Goal: Task Accomplishment & Management: Use online tool/utility

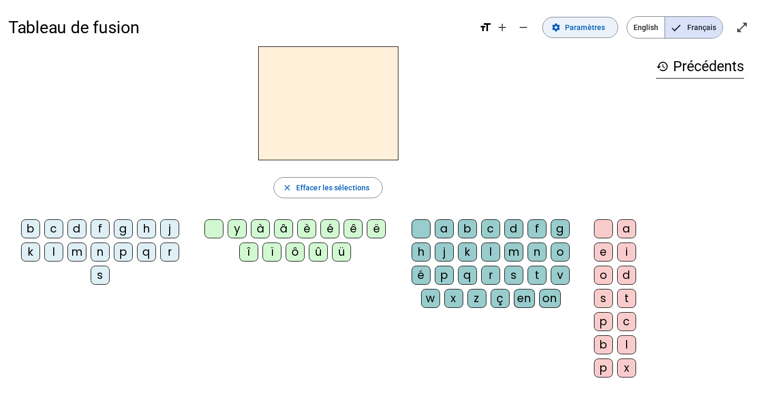
click at [580, 33] on span "Paramètres" at bounding box center [585, 27] width 40 height 13
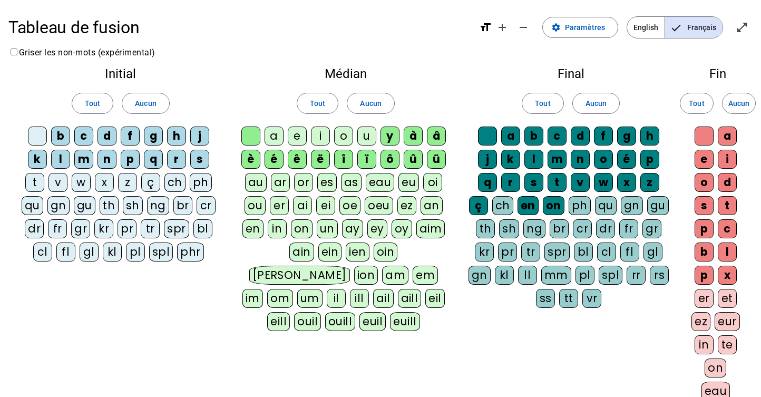
click at [66, 138] on div "b" at bounding box center [60, 136] width 19 height 19
click at [86, 138] on div "c" at bounding box center [83, 136] width 19 height 19
click at [119, 134] on letter-bubble "d" at bounding box center [109, 138] width 23 height 23
click at [106, 136] on div "d" at bounding box center [107, 136] width 19 height 19
click at [131, 136] on div "f" at bounding box center [130, 136] width 19 height 19
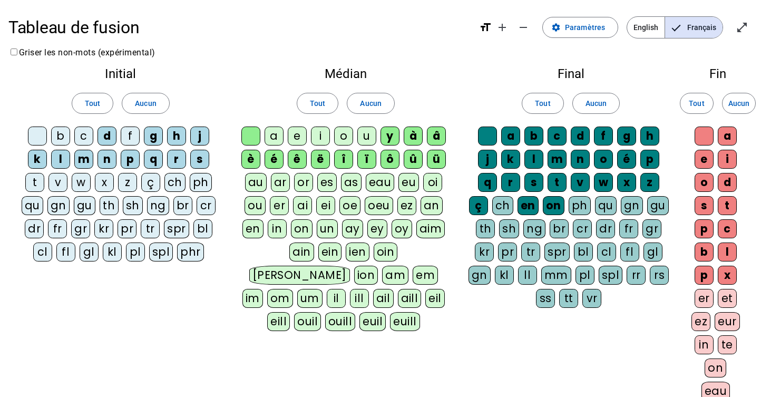
click at [113, 136] on div "d" at bounding box center [107, 136] width 19 height 19
click at [163, 138] on letter-bubble "g" at bounding box center [155, 138] width 23 height 23
click at [179, 139] on div "h" at bounding box center [176, 136] width 19 height 19
click at [198, 136] on div "j" at bounding box center [199, 136] width 19 height 19
click at [200, 156] on div "s" at bounding box center [199, 159] width 19 height 19
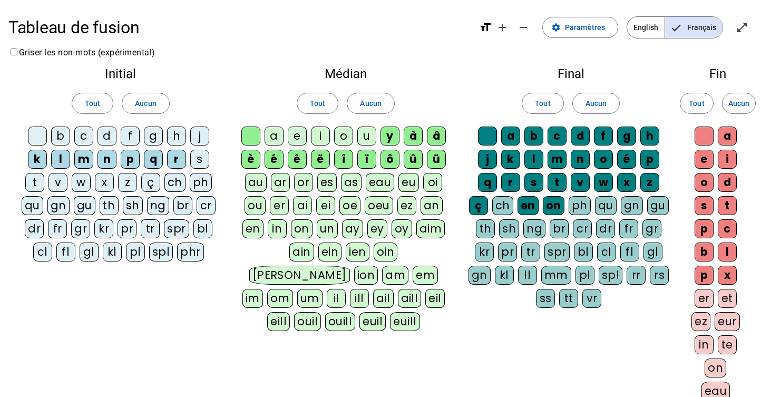
click at [180, 156] on div "r" at bounding box center [176, 159] width 19 height 19
click at [151, 158] on div "q" at bounding box center [153, 159] width 19 height 19
click at [135, 158] on div "p" at bounding box center [130, 159] width 19 height 19
click at [113, 158] on div "n" at bounding box center [107, 159] width 19 height 19
click at [84, 158] on div "m" at bounding box center [83, 159] width 19 height 19
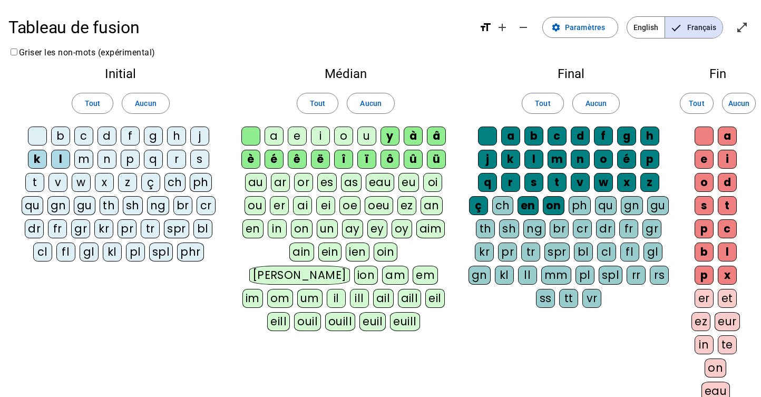
click at [64, 161] on div "l" at bounding box center [60, 159] width 19 height 19
click at [38, 161] on div "k" at bounding box center [37, 159] width 19 height 19
click at [98, 98] on span "Tout" at bounding box center [92, 103] width 15 height 13
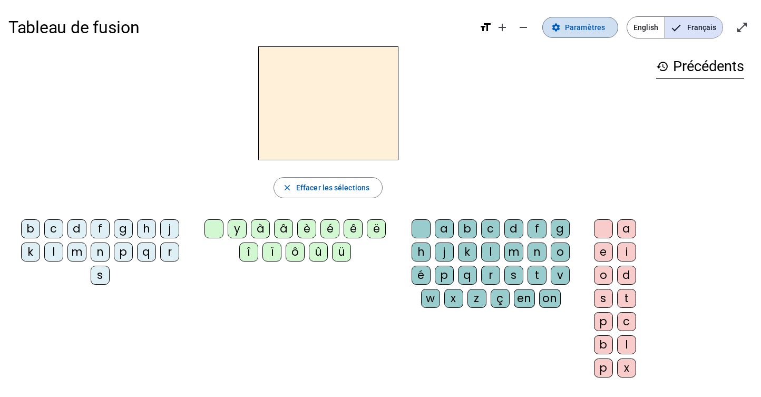
click at [592, 30] on span "Paramètres" at bounding box center [585, 27] width 40 height 13
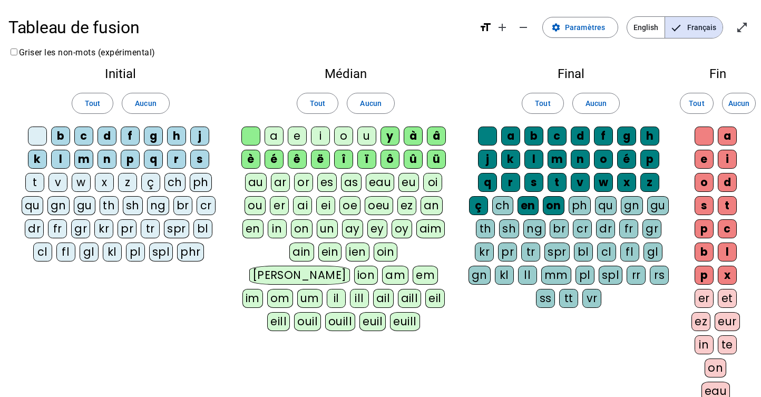
click at [269, 135] on div "a" at bounding box center [274, 136] width 19 height 19
click at [298, 137] on div "e" at bounding box center [297, 136] width 19 height 19
click at [319, 135] on div "i" at bounding box center [320, 136] width 19 height 19
click at [346, 135] on div "o" at bounding box center [343, 136] width 19 height 19
click at [374, 137] on div "u" at bounding box center [366, 136] width 19 height 19
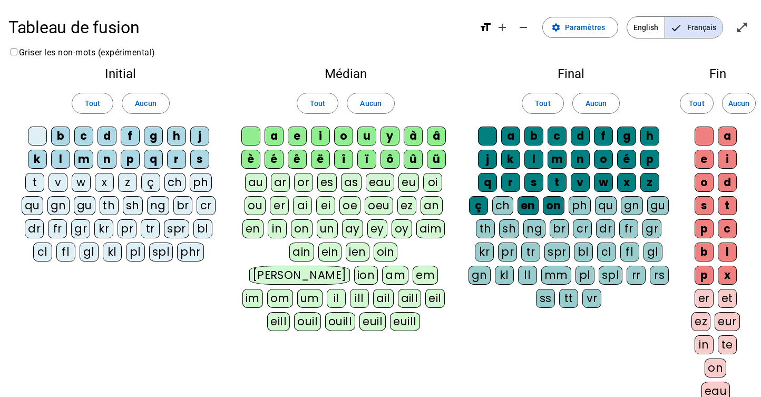
click at [319, 160] on div "ë" at bounding box center [320, 159] width 19 height 19
click at [344, 158] on div "î" at bounding box center [343, 159] width 19 height 19
click at [368, 158] on div "ï" at bounding box center [366, 159] width 19 height 19
click at [393, 163] on div "ô" at bounding box center [390, 159] width 19 height 19
click at [418, 160] on div "û" at bounding box center [413, 159] width 19 height 19
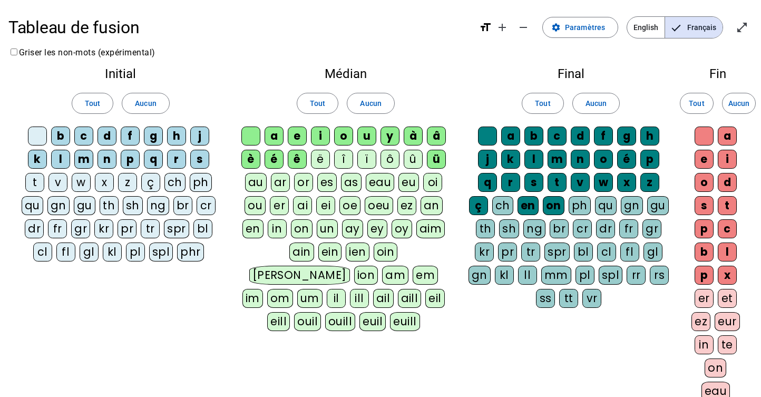
click at [440, 161] on div "ü" at bounding box center [436, 159] width 19 height 19
click at [441, 134] on div "â" at bounding box center [436, 136] width 19 height 19
click at [413, 137] on div "à" at bounding box center [413, 136] width 19 height 19
click at [388, 139] on div "y" at bounding box center [390, 136] width 19 height 19
click at [533, 207] on div "en" at bounding box center [528, 205] width 21 height 19
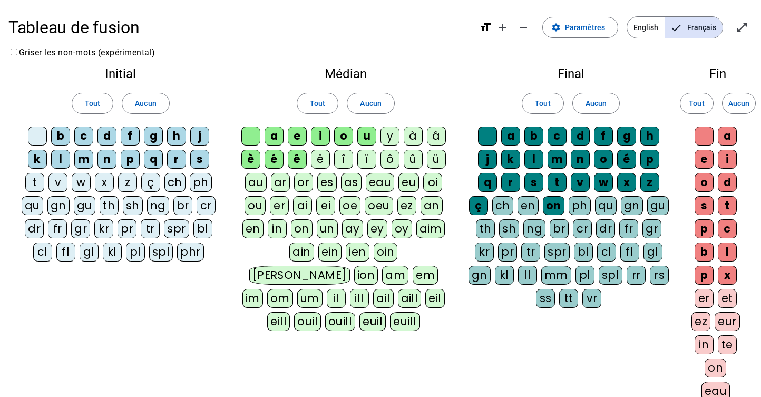
click at [556, 206] on div "on" at bounding box center [554, 205] width 22 height 19
click at [480, 210] on div "ç" at bounding box center [478, 205] width 19 height 19
click at [706, 180] on div "o" at bounding box center [704, 182] width 19 height 19
click at [730, 131] on div "a" at bounding box center [727, 136] width 19 height 19
click at [727, 159] on div "i" at bounding box center [727, 159] width 19 height 19
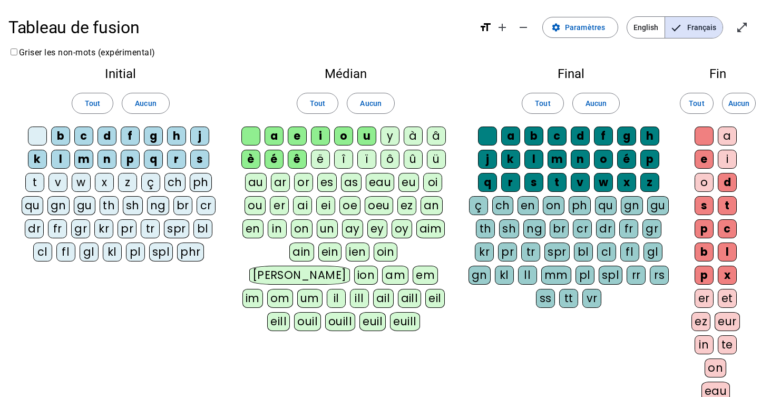
click at [728, 252] on div "l" at bounding box center [727, 251] width 19 height 19
click at [728, 227] on div "c" at bounding box center [727, 228] width 19 height 19
click at [705, 251] on div "b" at bounding box center [704, 251] width 19 height 19
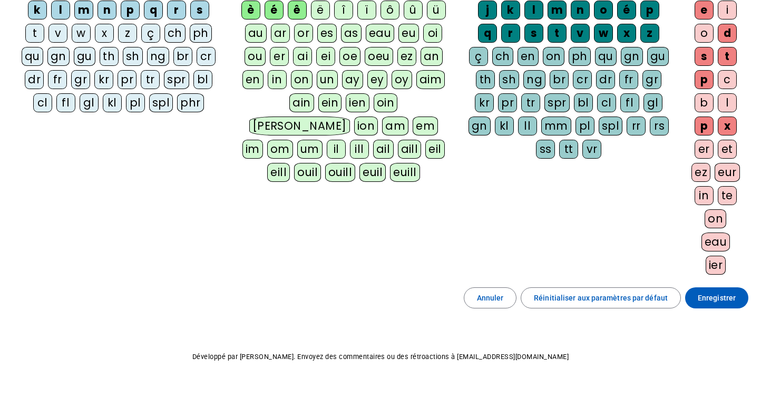
scroll to position [171, 0]
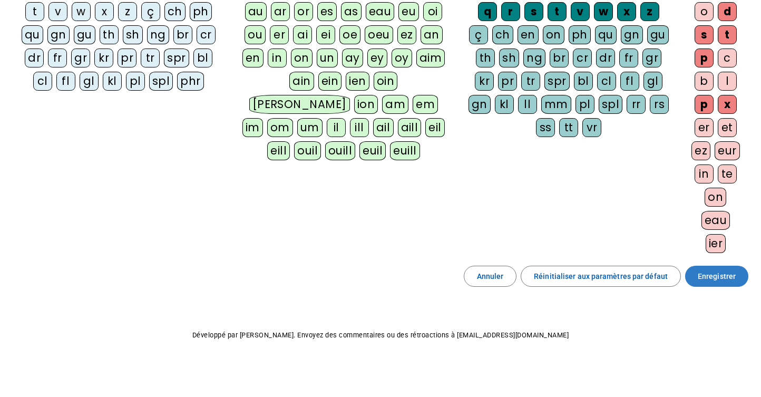
click at [715, 280] on span "Enregistrer" at bounding box center [717, 276] width 38 height 13
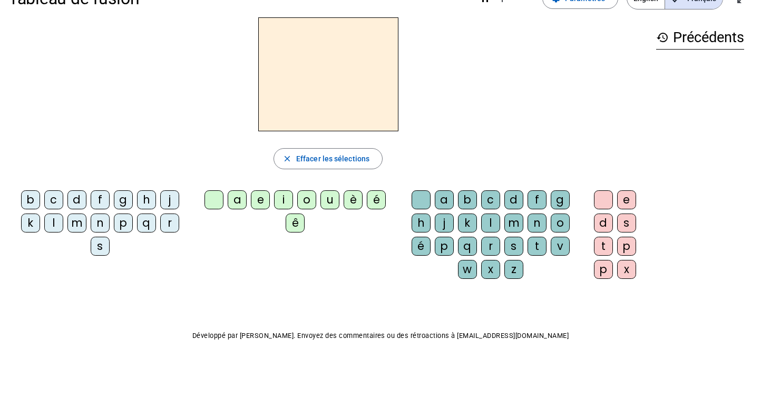
scroll to position [30, 0]
click at [35, 197] on div "b" at bounding box center [30, 199] width 19 height 19
click at [380, 202] on div "é" at bounding box center [376, 199] width 19 height 19
click at [79, 222] on div "m" at bounding box center [76, 222] width 19 height 19
click at [333, 198] on div "u" at bounding box center [329, 199] width 19 height 19
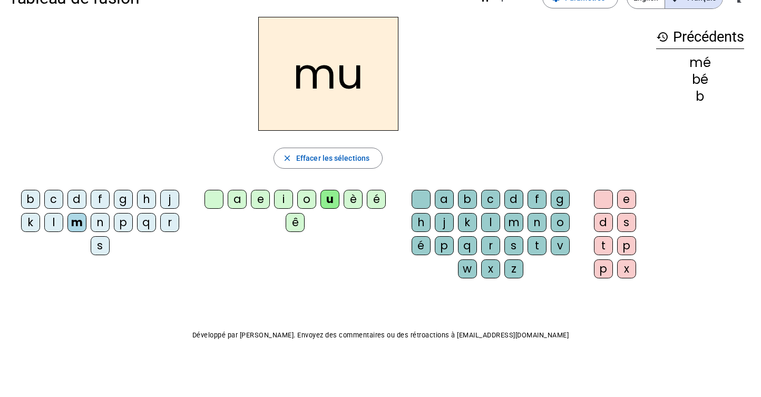
click at [490, 220] on div "l" at bounding box center [490, 222] width 19 height 19
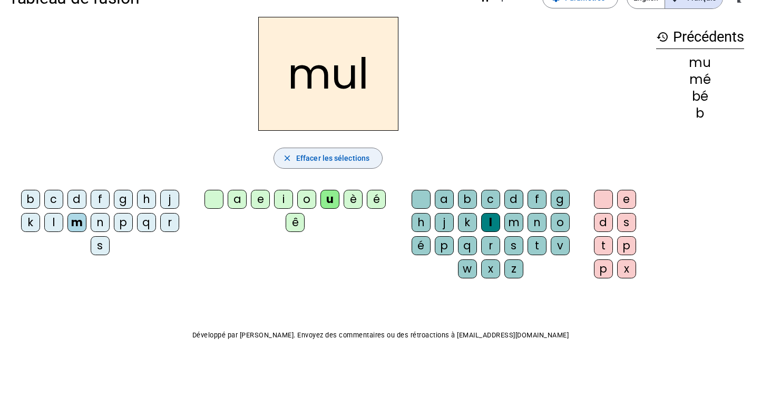
click at [325, 156] on span "Effacer les sélections" at bounding box center [332, 158] width 73 height 13
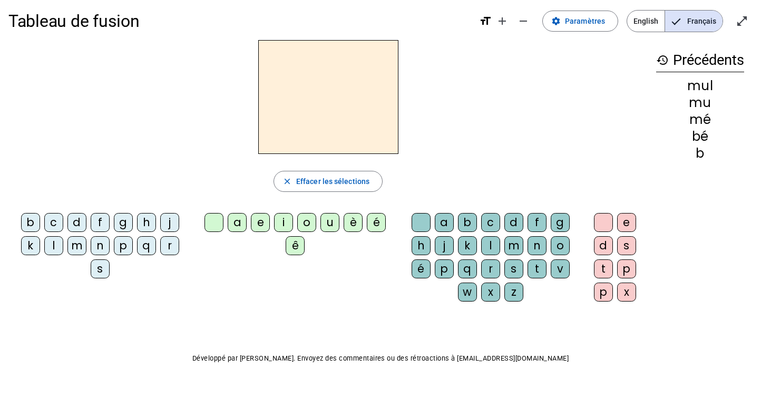
scroll to position [0, 0]
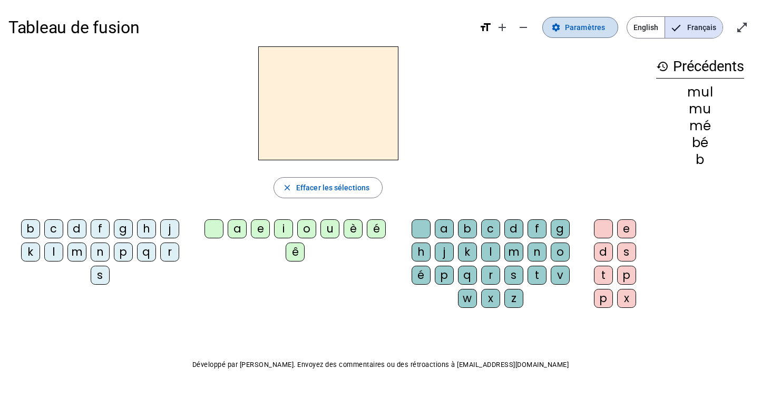
click at [583, 30] on span "Paramètres" at bounding box center [585, 27] width 40 height 13
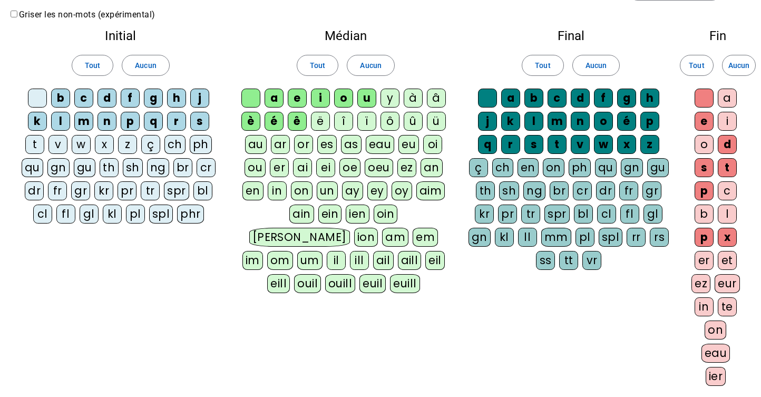
scroll to position [37, 0]
click at [730, 99] on div "a" at bounding box center [727, 98] width 19 height 19
click at [730, 121] on div "i" at bounding box center [727, 121] width 19 height 19
click at [704, 145] on div "o" at bounding box center [704, 144] width 19 height 19
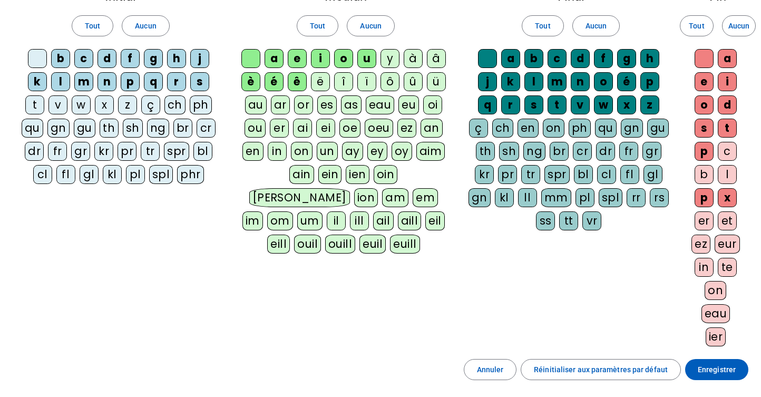
scroll to position [171, 0]
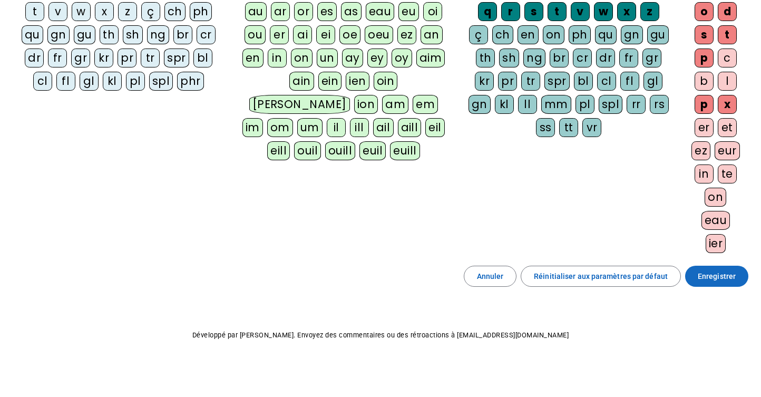
click at [716, 275] on span "Enregistrer" at bounding box center [717, 276] width 38 height 13
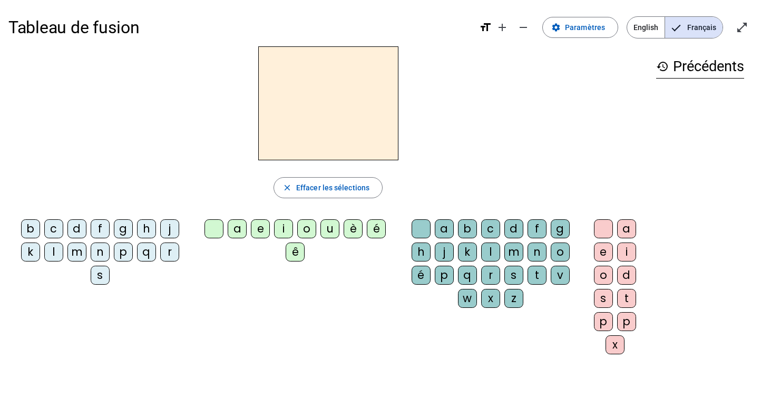
click at [79, 253] on div "m" at bounding box center [76, 251] width 19 height 19
click at [333, 229] on div "u" at bounding box center [329, 228] width 19 height 19
click at [492, 249] on div "l" at bounding box center [490, 251] width 19 height 19
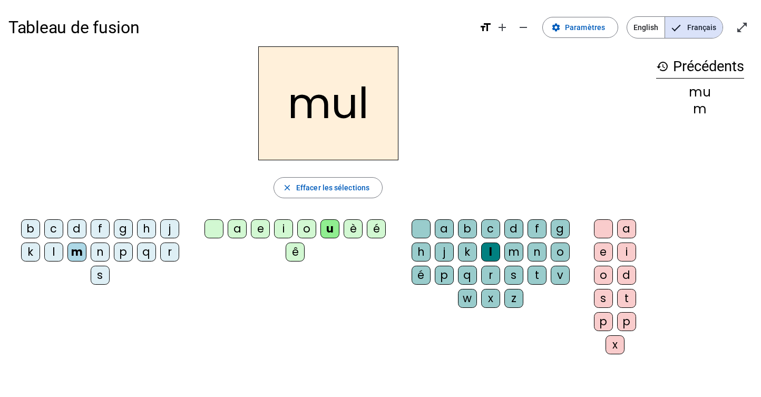
click at [625, 229] on div "a" at bounding box center [626, 228] width 19 height 19
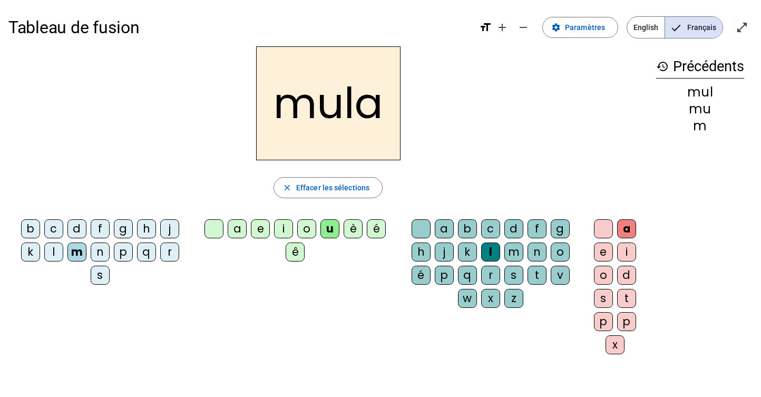
click at [603, 231] on div at bounding box center [603, 228] width 19 height 19
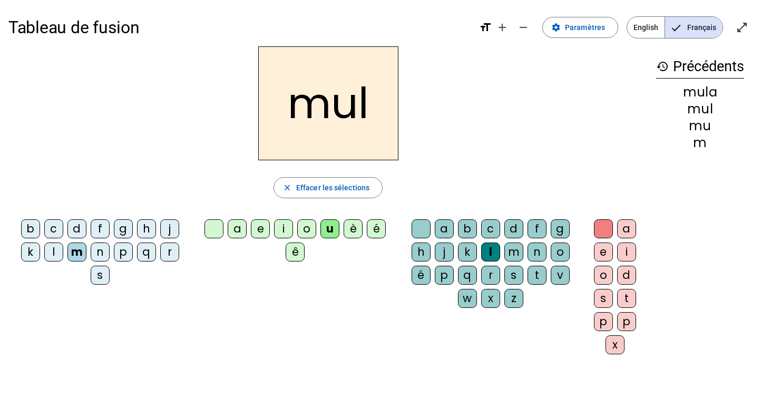
click at [543, 229] on div "f" at bounding box center [537, 228] width 19 height 19
click at [354, 234] on div "è" at bounding box center [353, 228] width 19 height 19
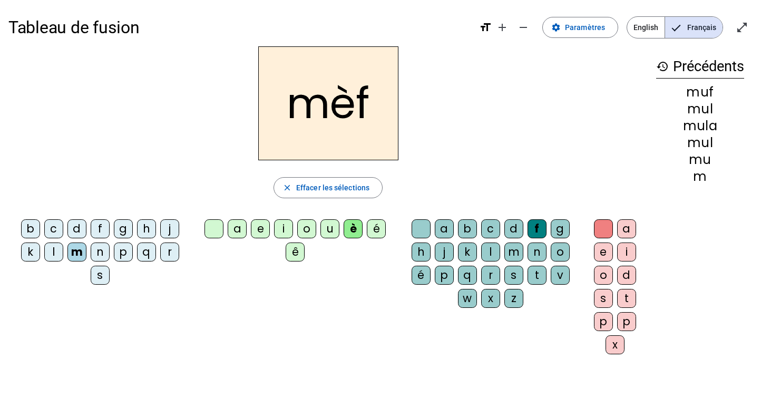
click at [127, 231] on div "g" at bounding box center [123, 228] width 19 height 19
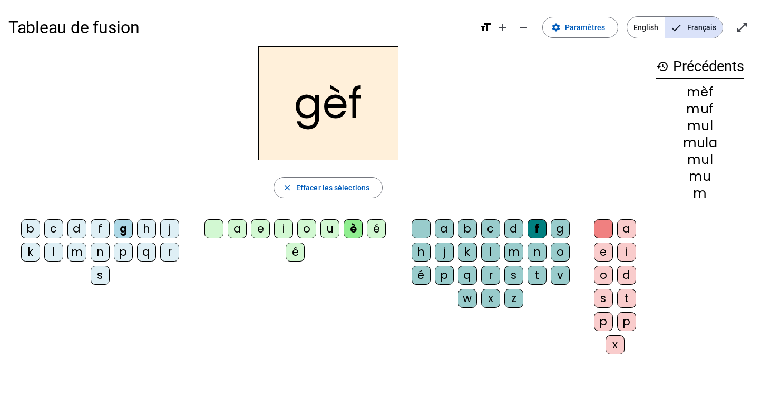
click at [167, 231] on div "j" at bounding box center [169, 228] width 19 height 19
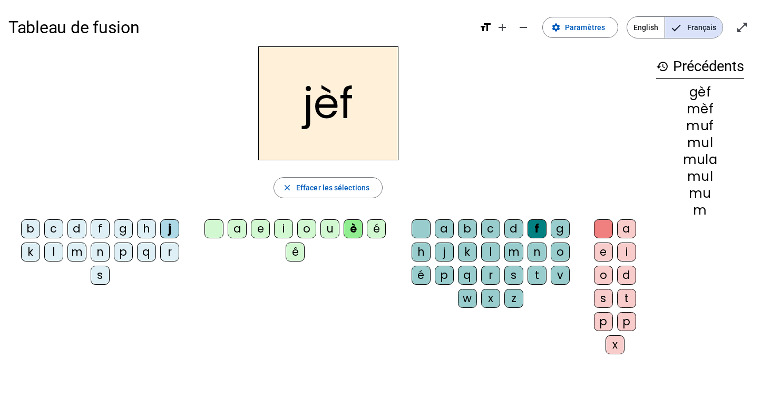
click at [307, 231] on div "o" at bounding box center [306, 228] width 19 height 19
click at [559, 275] on div "v" at bounding box center [560, 275] width 19 height 19
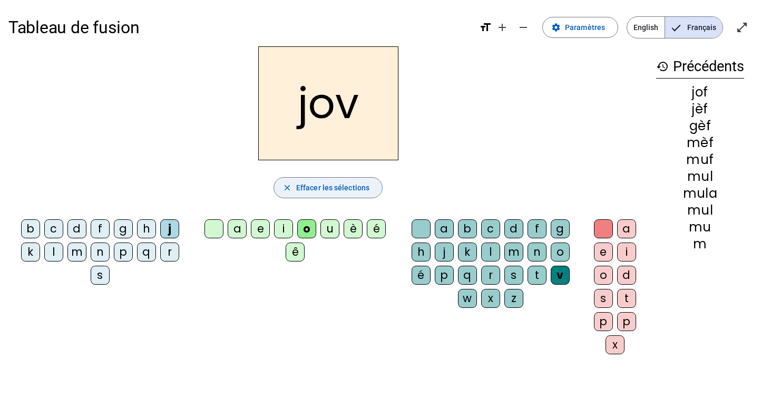
click at [326, 188] on span "Effacer les sélections" at bounding box center [332, 187] width 73 height 13
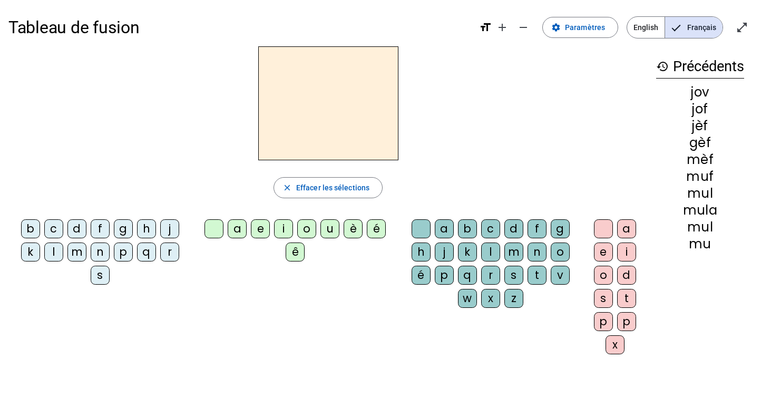
click at [307, 232] on div "o" at bounding box center [306, 228] width 19 height 19
click at [465, 254] on div "k" at bounding box center [467, 251] width 19 height 19
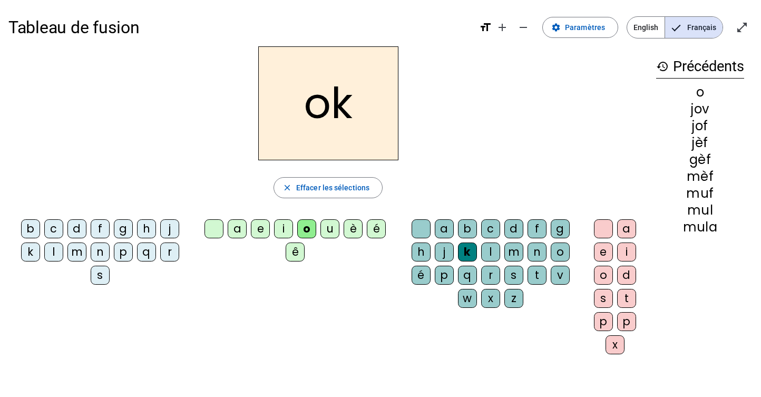
click at [622, 250] on div "i" at bounding box center [626, 251] width 19 height 19
click at [284, 228] on div "i" at bounding box center [283, 228] width 19 height 19
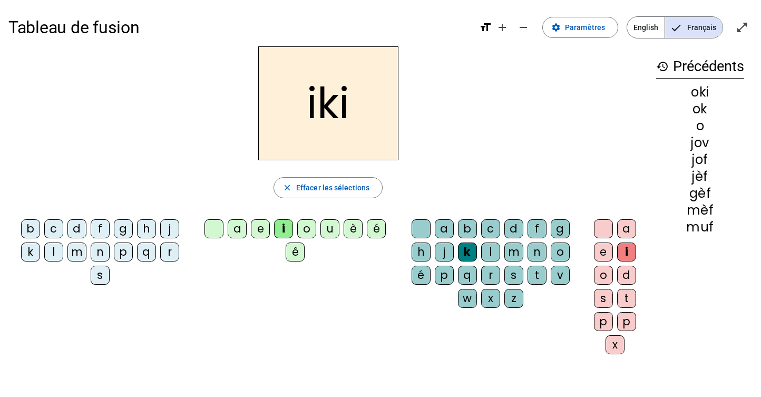
click at [601, 228] on div at bounding box center [603, 228] width 19 height 19
click at [446, 276] on div "p" at bounding box center [444, 275] width 19 height 19
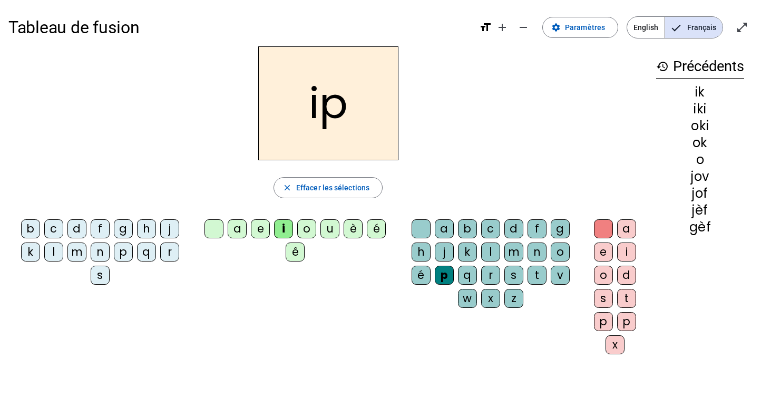
click at [101, 229] on div "f" at bounding box center [100, 228] width 19 height 19
click at [59, 252] on div "l" at bounding box center [53, 251] width 19 height 19
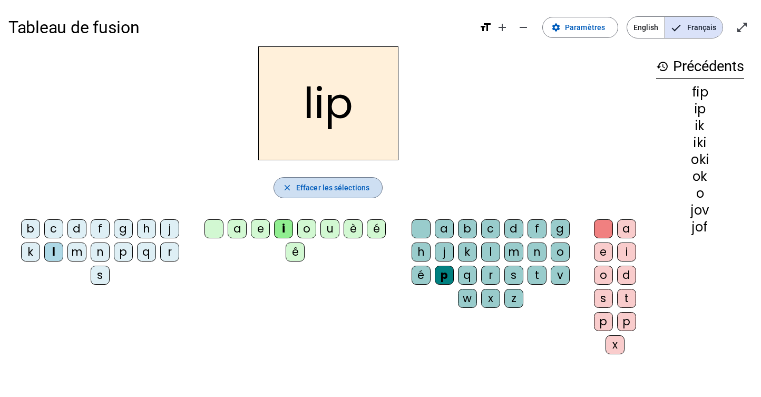
click at [305, 191] on span "Effacer les sélections" at bounding box center [332, 187] width 73 height 13
